Goal: Find specific page/section: Find specific page/section

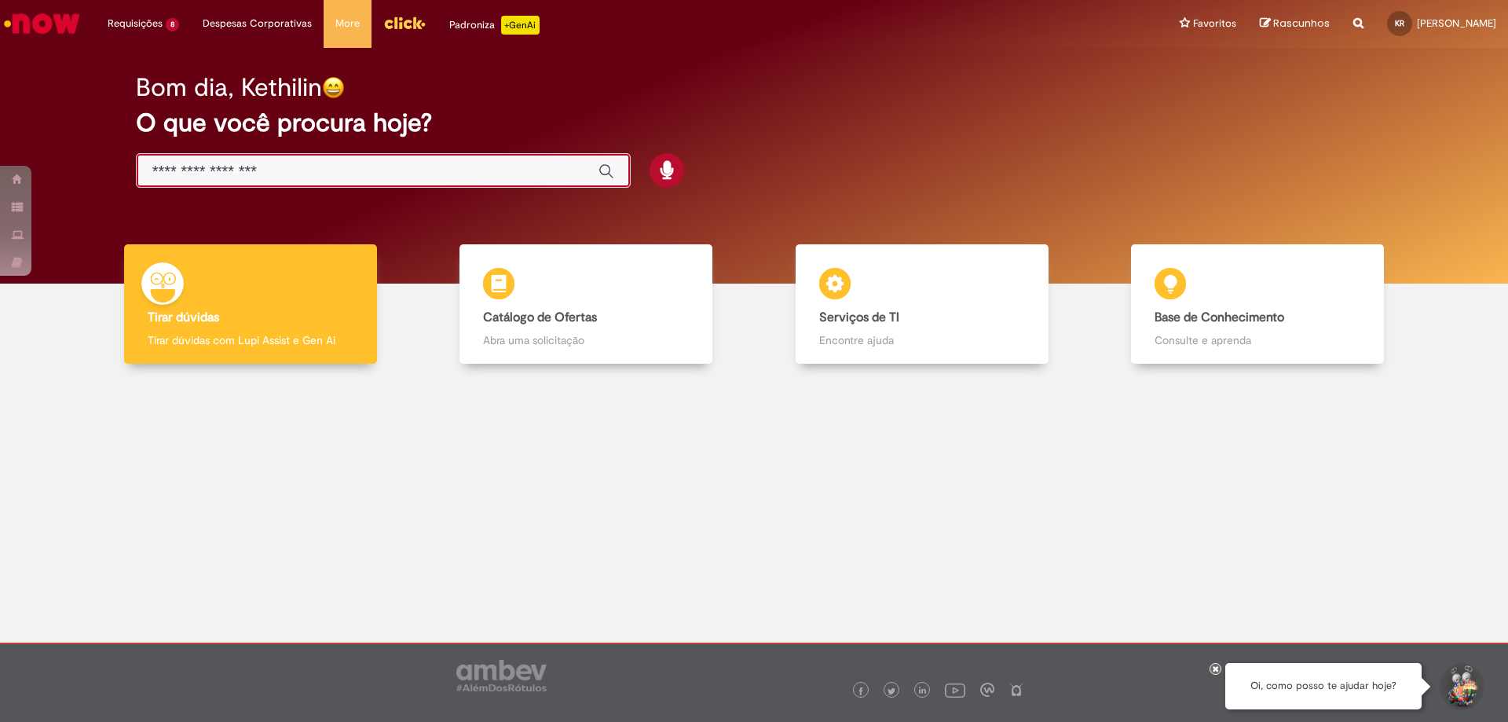
click at [514, 172] on input "Basta digitar aqui" at bounding box center [367, 172] width 430 height 18
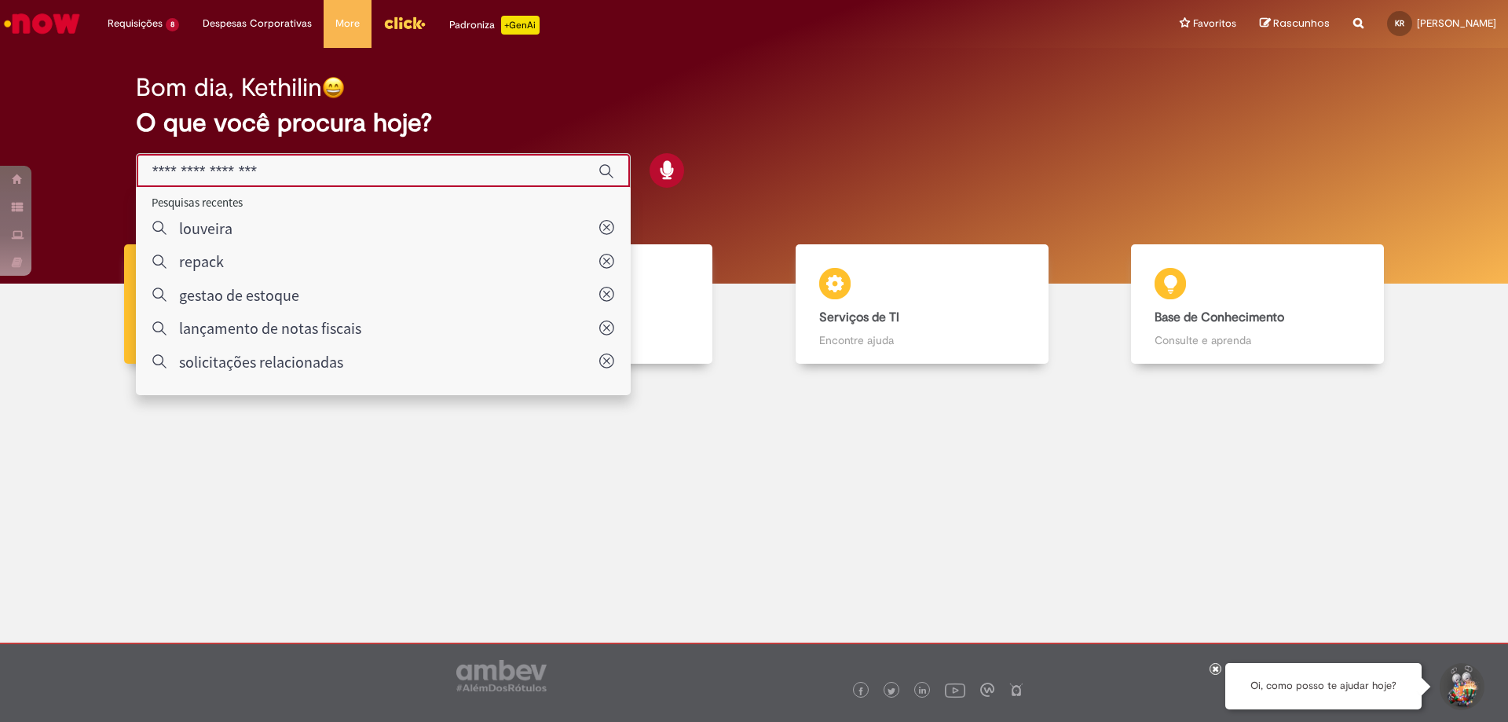
click at [514, 171] on input "Basta digitar aqui" at bounding box center [367, 172] width 430 height 18
click at [728, 112] on h2 "O que você procura hoje?" at bounding box center [754, 122] width 1237 height 27
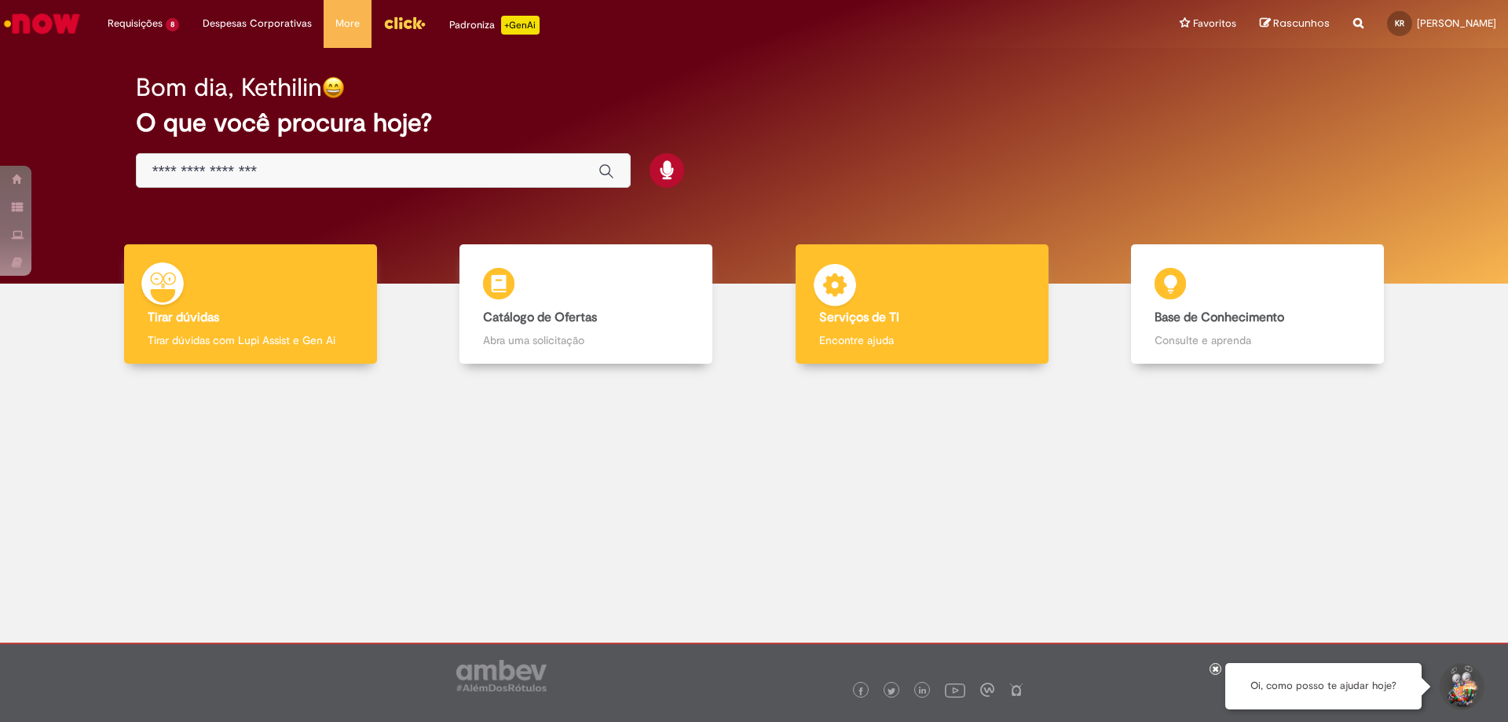
click at [912, 307] on div "Serviços de TI Serviços de TI Encontre ajuda" at bounding box center [922, 304] width 253 height 120
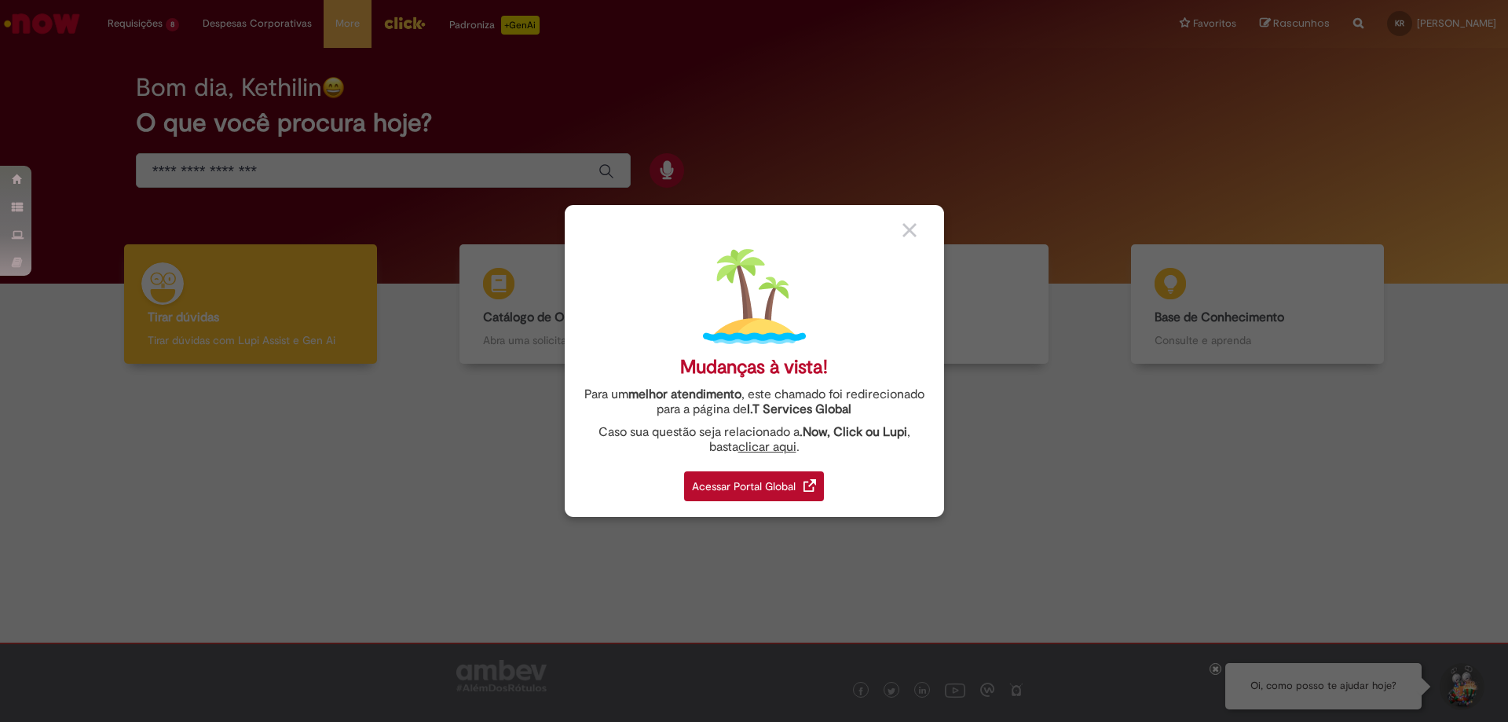
click at [790, 487] on div "Acessar Portal Global" at bounding box center [754, 486] width 140 height 30
